Goal: Check status: Check status

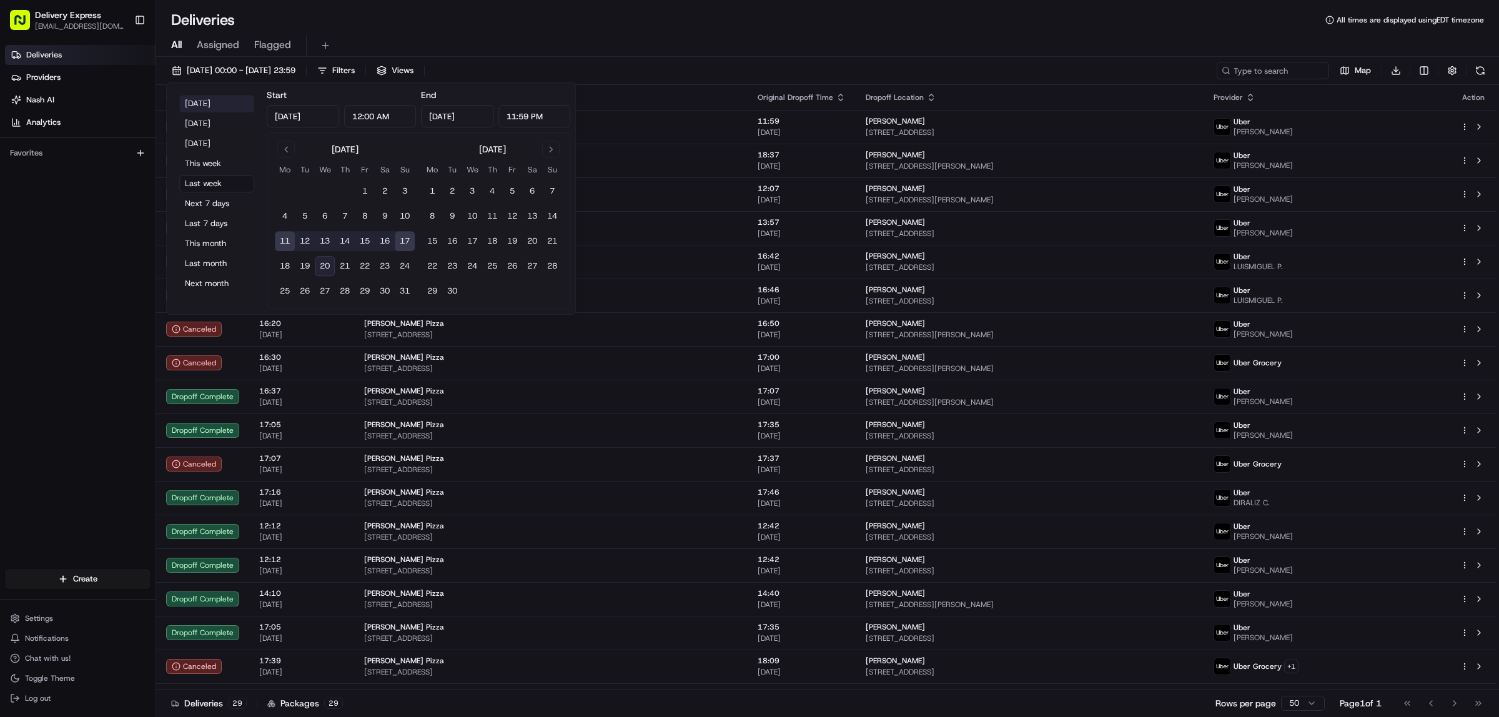
click at [189, 98] on button "[DATE]" at bounding box center [216, 103] width 75 height 17
type input "[DATE]"
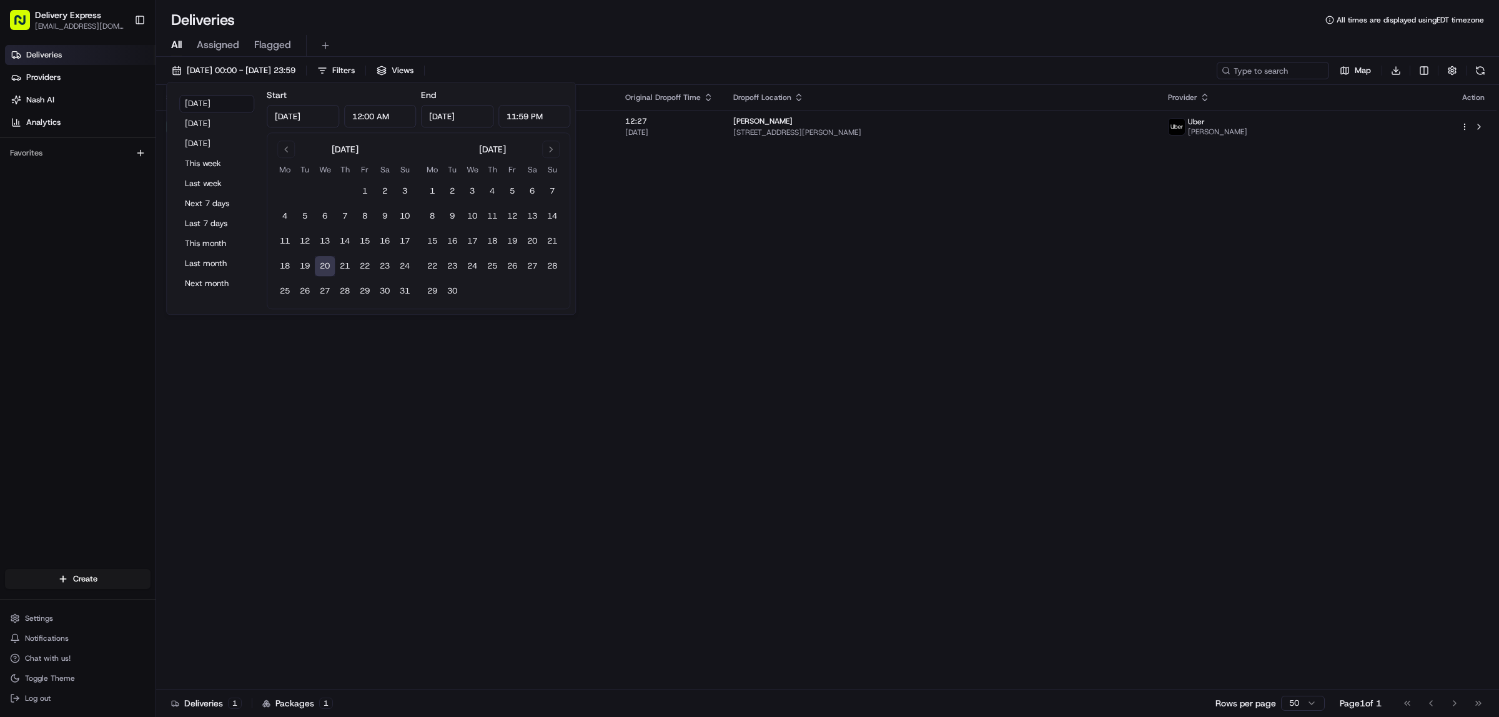
click at [638, 14] on div "Deliveries All times are displayed using EDT timezone" at bounding box center [827, 20] width 1343 height 20
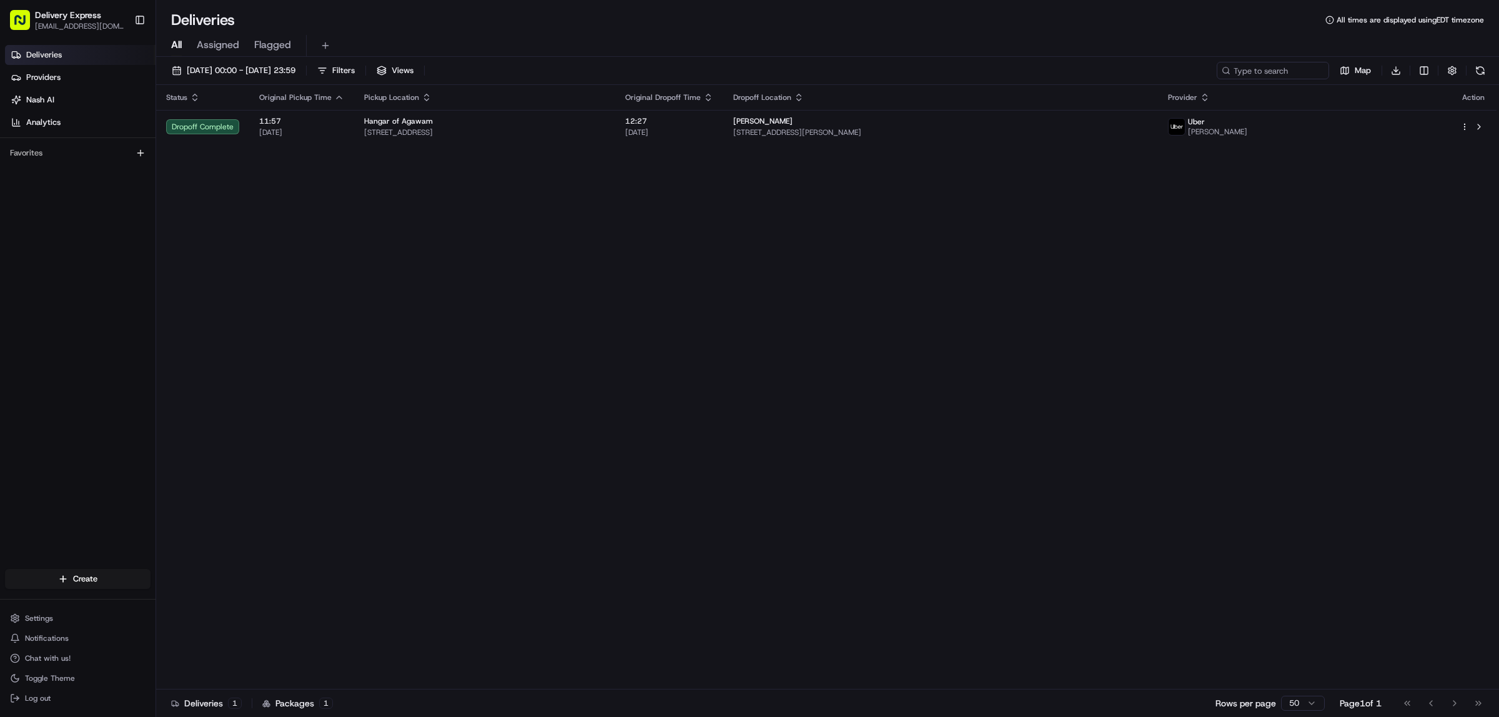
click at [233, 374] on div "Status Original Pickup Time Pickup Location Original Dropoff Time Dropoff Locat…" at bounding box center [826, 387] width 1341 height 605
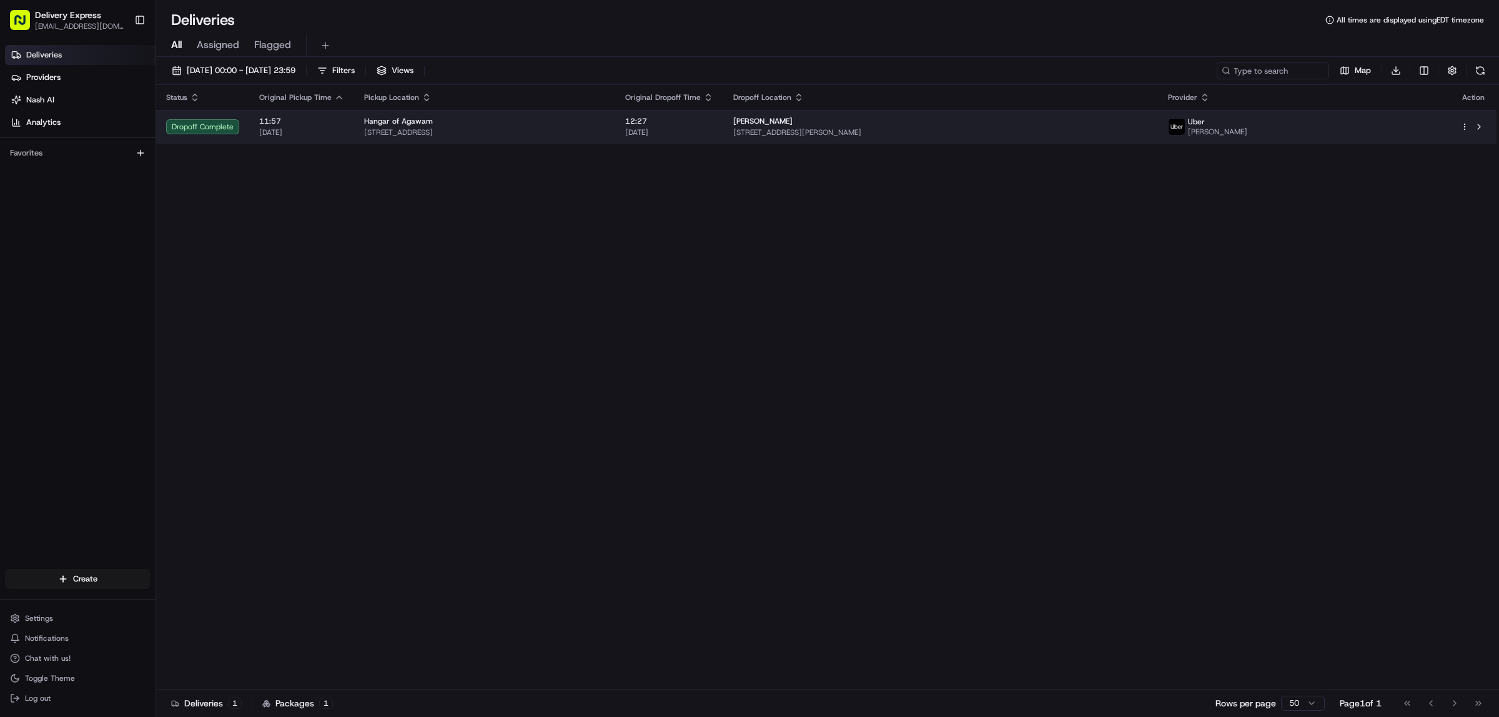
click at [580, 130] on span "[STREET_ADDRESS]" at bounding box center [484, 132] width 241 height 10
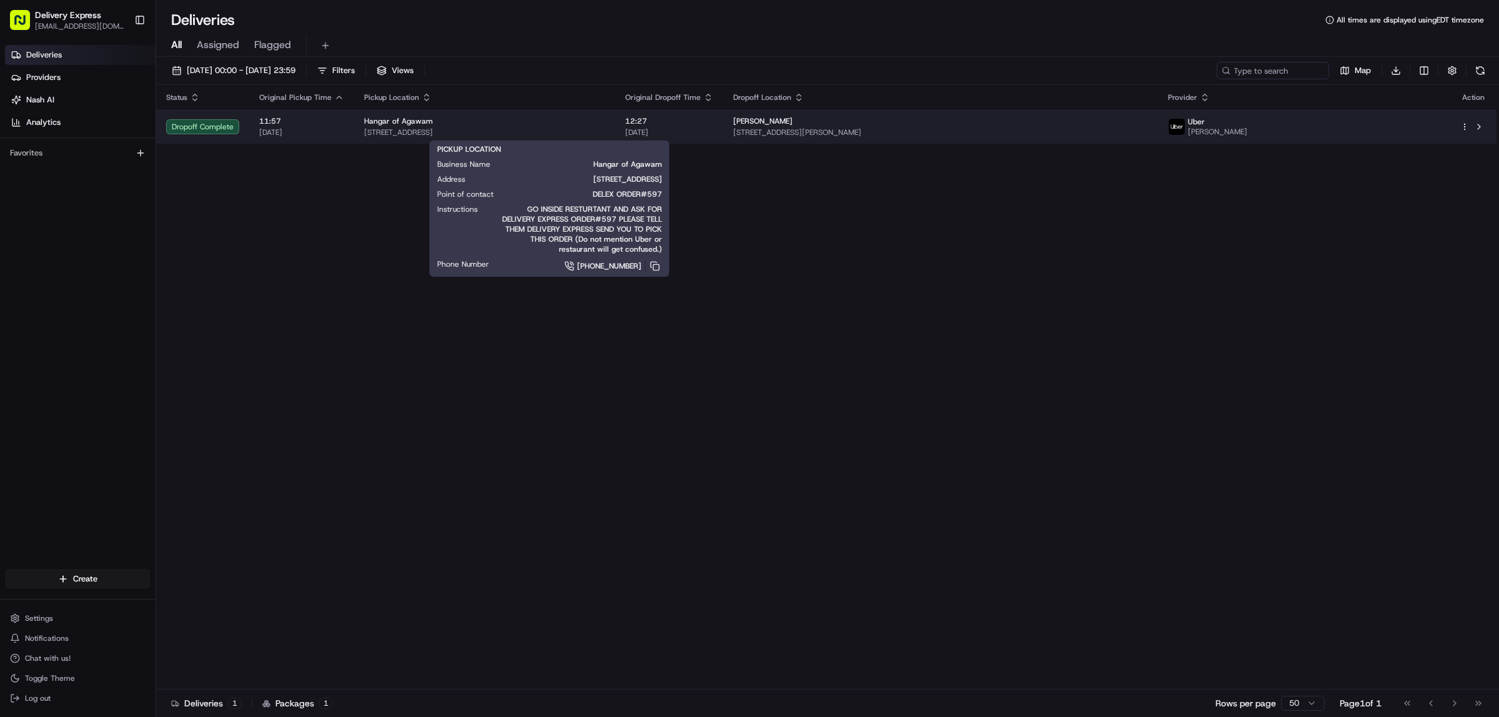
click at [605, 126] on div "Hangar of Agawam" at bounding box center [484, 121] width 241 height 10
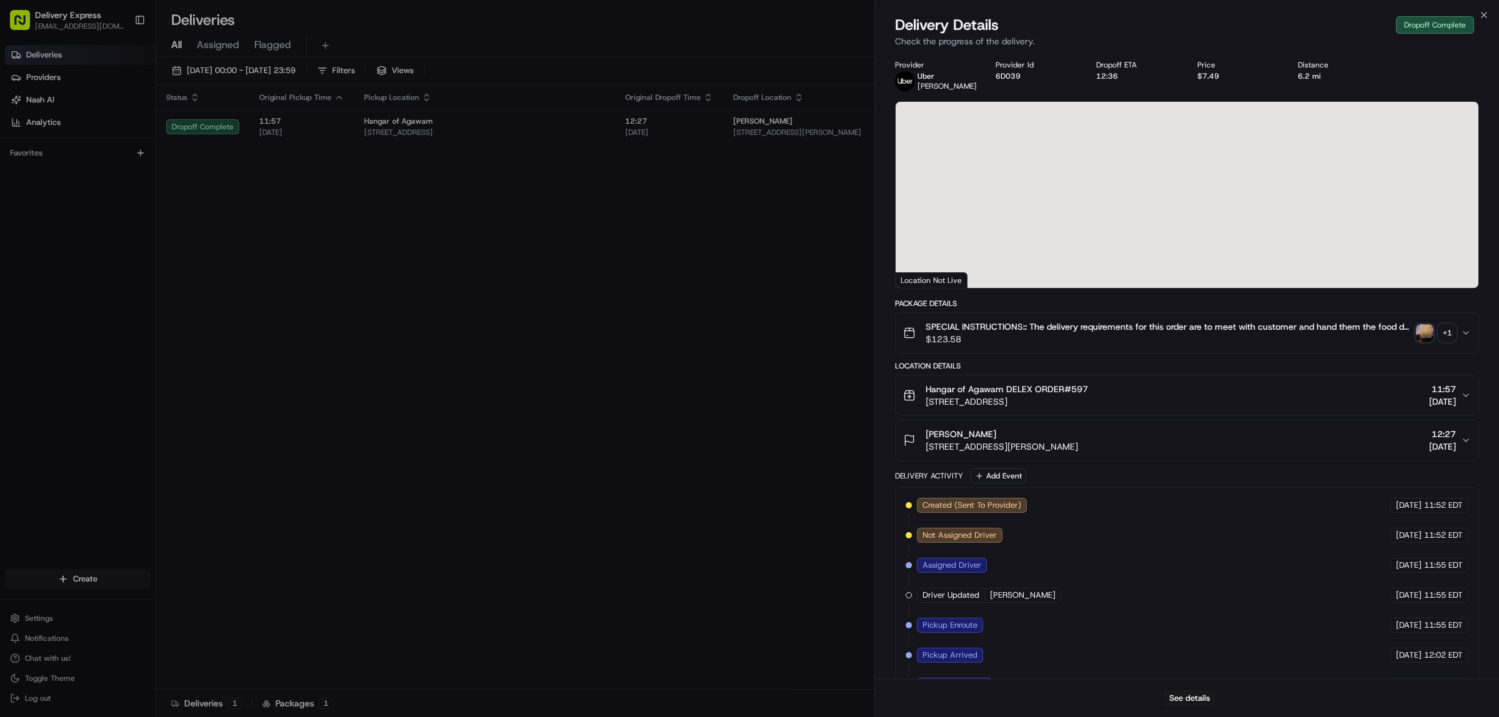
click at [1070, 342] on span "$123.58" at bounding box center [1168, 339] width 485 height 12
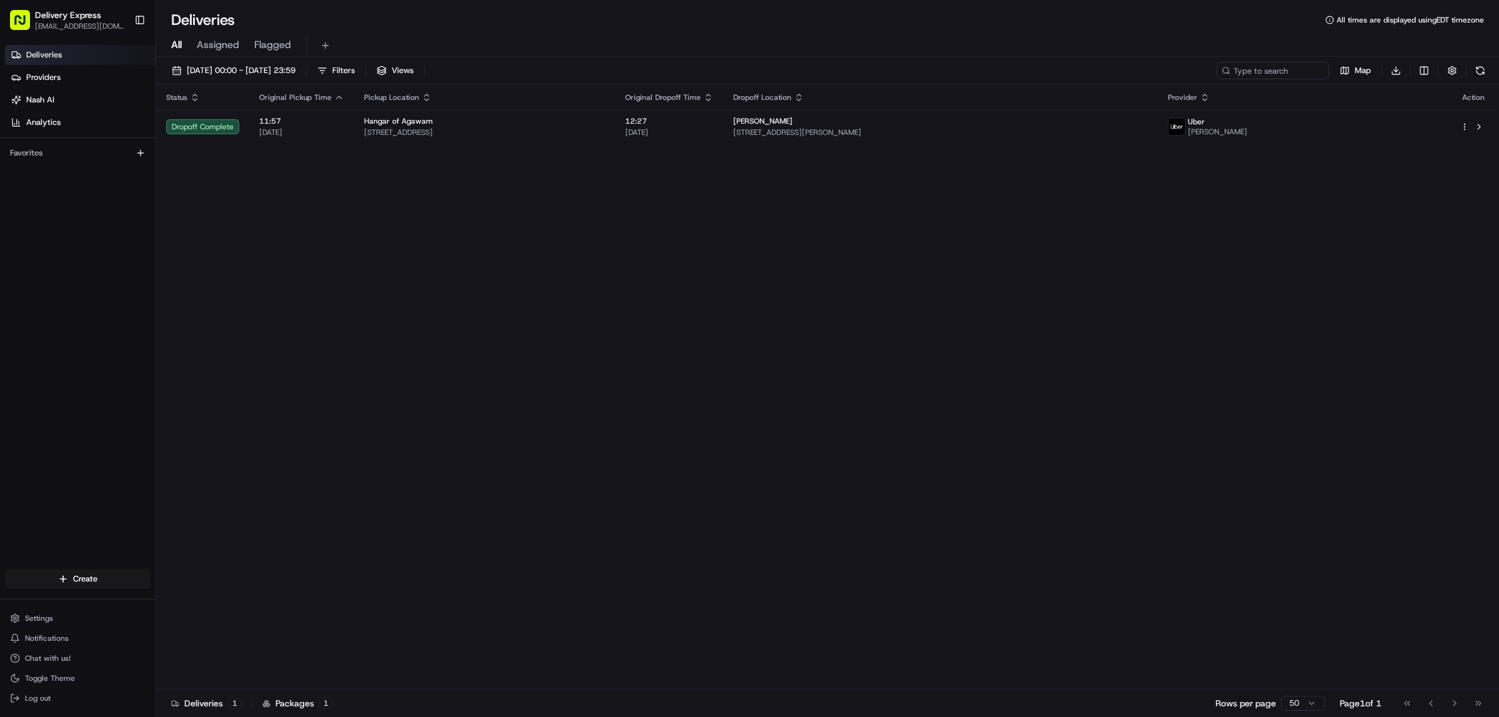
click at [244, 294] on div "Status Original Pickup Time Pickup Location Original Dropoff Time Dropoff Locat…" at bounding box center [826, 387] width 1341 height 605
